Goal: Task Accomplishment & Management: Use online tool/utility

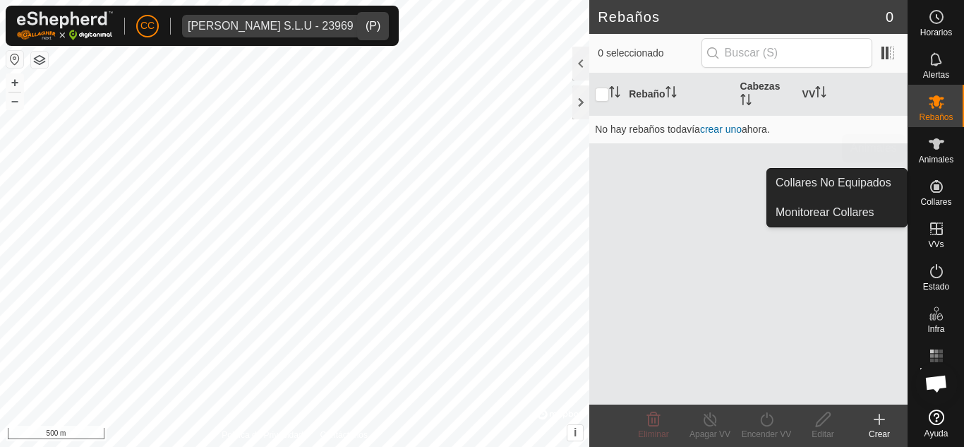
click at [934, 151] on icon at bounding box center [936, 144] width 17 height 17
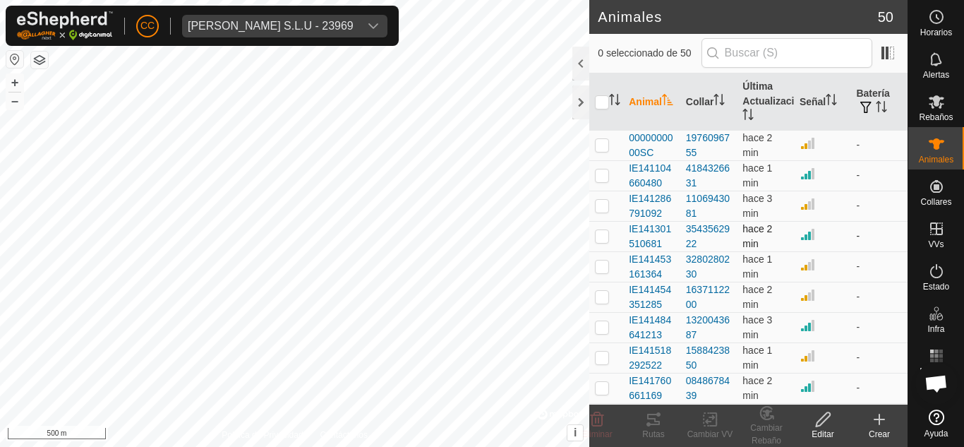
click at [608, 240] on p-checkbox at bounding box center [602, 235] width 14 height 11
checkbox input "true"
click at [600, 263] on p-checkbox at bounding box center [602, 265] width 14 height 11
checkbox input "true"
click at [601, 299] on p-checkbox at bounding box center [602, 296] width 14 height 11
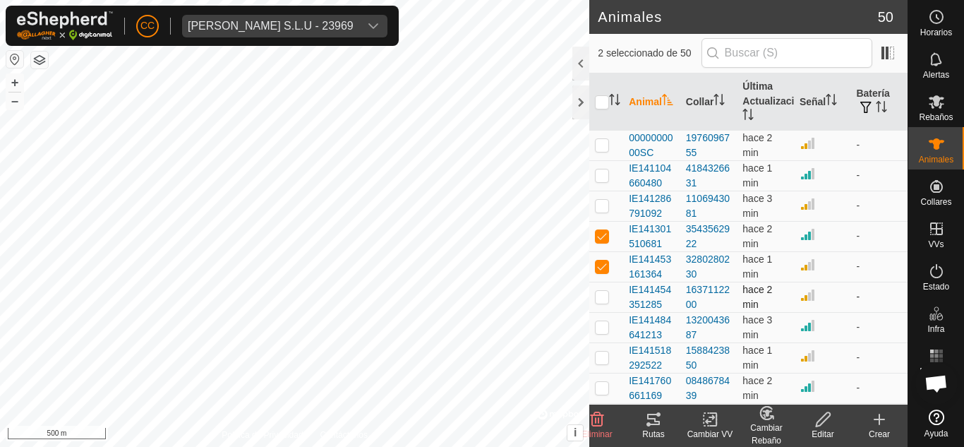
checkbox input "true"
click at [598, 327] on p-checkbox at bounding box center [602, 326] width 14 height 11
checkbox input "true"
click at [668, 423] on tracks-svg-icon at bounding box center [653, 419] width 56 height 17
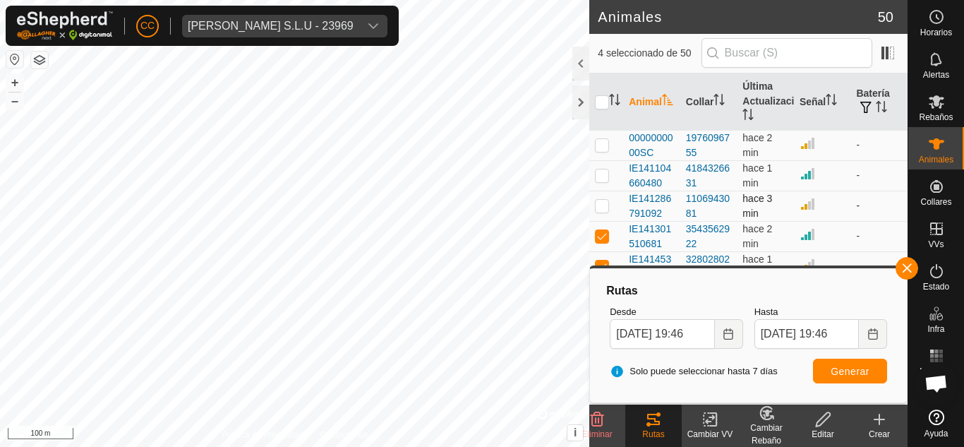
click at [600, 208] on p-checkbox at bounding box center [602, 205] width 14 height 11
checkbox input "true"
click at [601, 174] on p-checkbox at bounding box center [602, 174] width 14 height 11
checkbox input "true"
click at [601, 143] on p-checkbox at bounding box center [602, 144] width 14 height 11
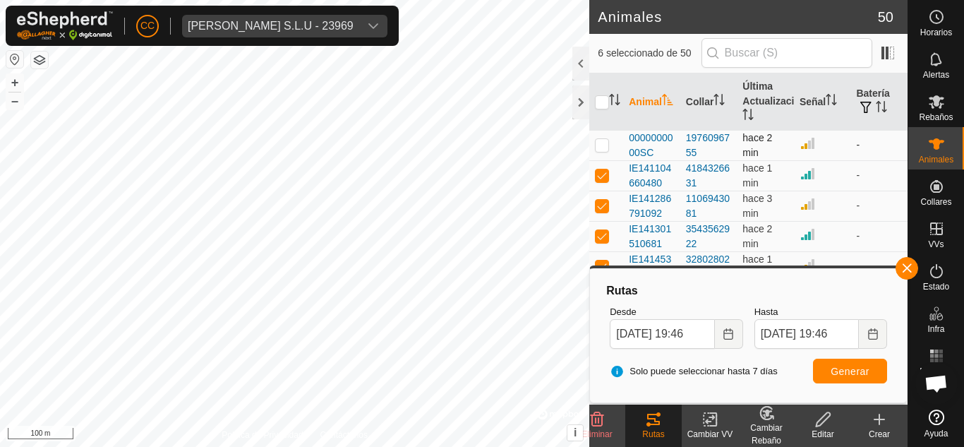
checkbox input "true"
click at [849, 372] on span "Generar" at bounding box center [850, 371] width 39 height 11
